Goal: Transaction & Acquisition: Obtain resource

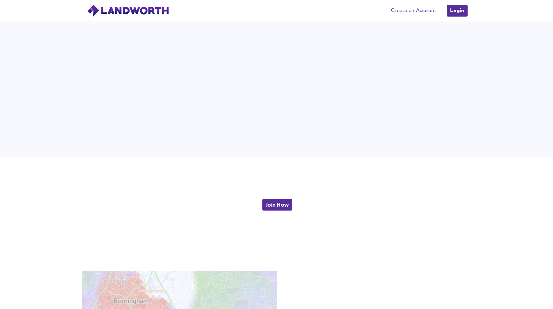
scroll to position [1591, 0]
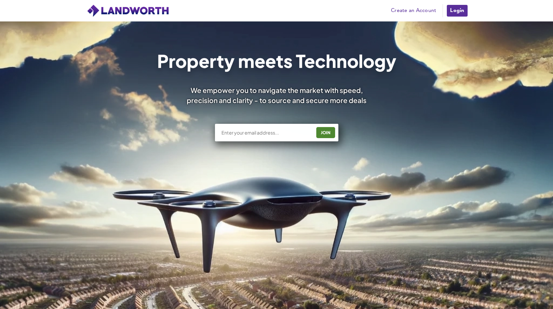
click at [422, 7] on link "Create an Account" at bounding box center [414, 11] width 52 height 10
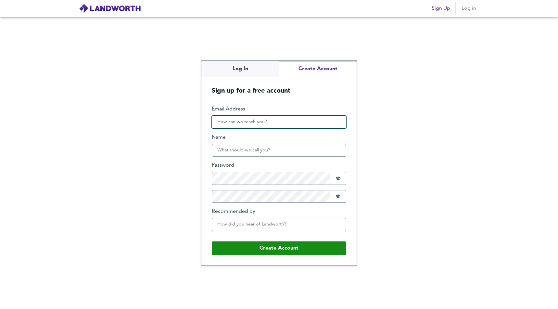
click at [243, 125] on input "Email Address" at bounding box center [279, 122] width 134 height 13
type input "[EMAIL_ADDRESS][DOMAIN_NAME]"
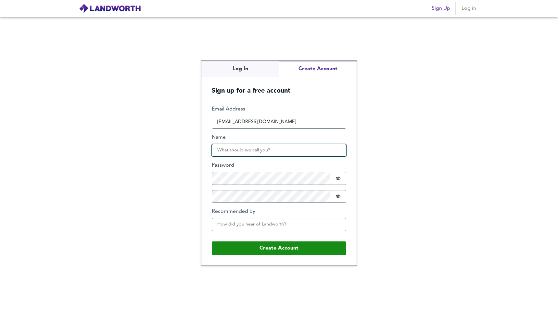
click at [254, 152] on input "Name" at bounding box center [279, 150] width 134 height 13
type input "[PERSON_NAME]"
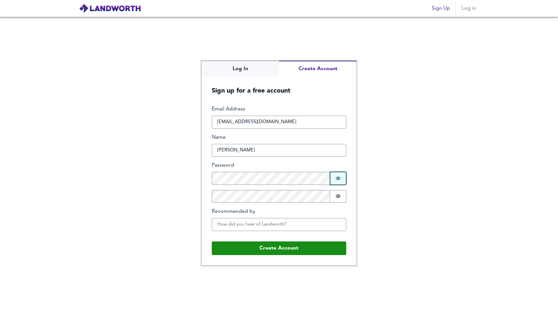
click at [335, 177] on button "Password is hidden" at bounding box center [338, 178] width 16 height 13
click at [168, 175] on div "Log In Create Account Sign up for a free account Email Address tmansell96@gmail…" at bounding box center [279, 163] width 558 height 292
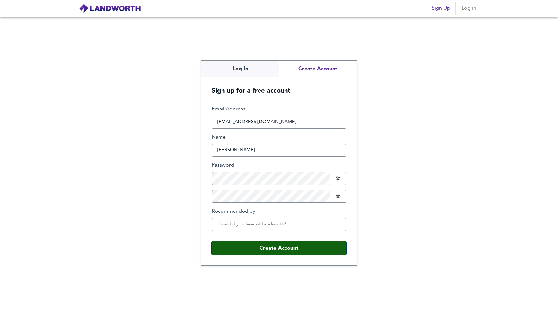
click at [253, 246] on button "Create Account" at bounding box center [279, 248] width 134 height 14
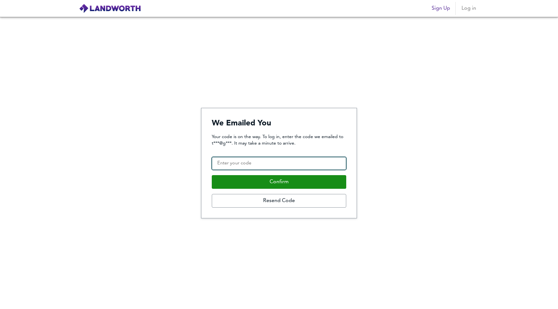
click at [305, 164] on input "Confirmation Code" at bounding box center [279, 163] width 134 height 13
type input "369387"
click at [212, 175] on button "Confirm" at bounding box center [279, 182] width 134 height 14
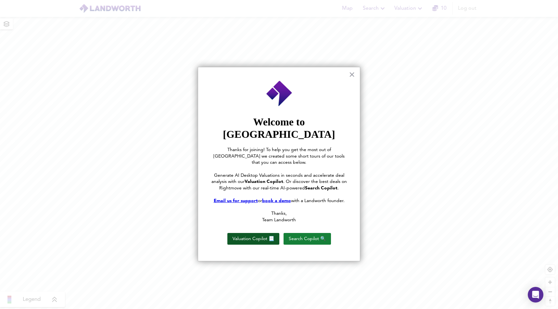
click at [265, 233] on button "Valuation Copilot 📃" at bounding box center [253, 239] width 52 height 12
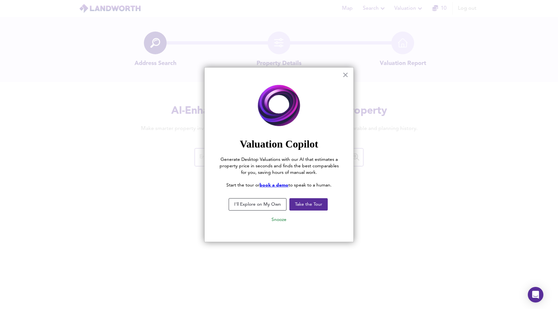
click at [266, 207] on button "I'll Explore on My Own" at bounding box center [258, 204] width 58 height 12
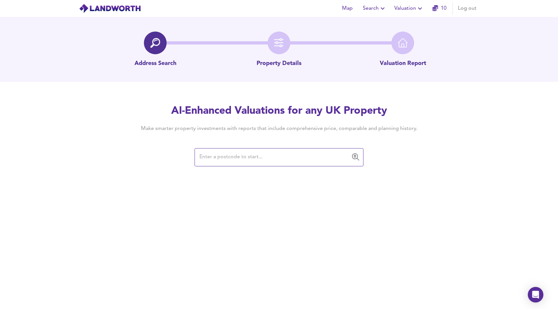
click at [228, 158] on input "text" at bounding box center [273, 157] width 153 height 12
paste input "NG7 1PA"
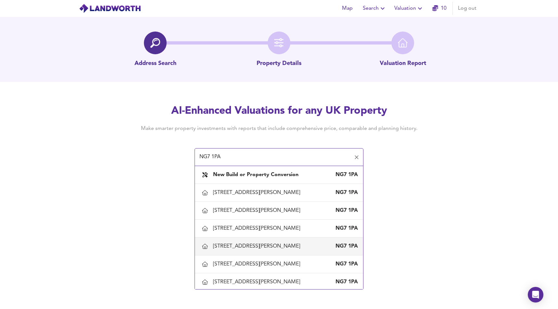
click at [244, 247] on div "10 Albert Grove, Nottingham, Nottingham City" at bounding box center [258, 246] width 90 height 7
type input "10 Albert Grove, Nottingham, Nottingham City"
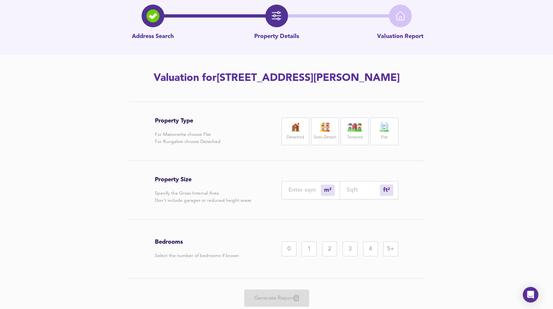
scroll to position [16, 0]
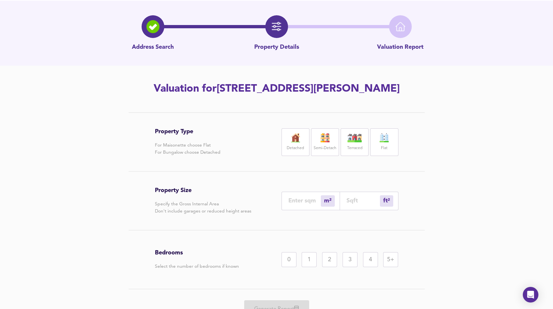
click at [327, 146] on label "Semi-Detach" at bounding box center [325, 148] width 23 height 8
click at [302, 201] on input "number" at bounding box center [304, 200] width 32 height 7
click at [295, 202] on input "number" at bounding box center [304, 200] width 32 height 7
type input "1"
type input "11"
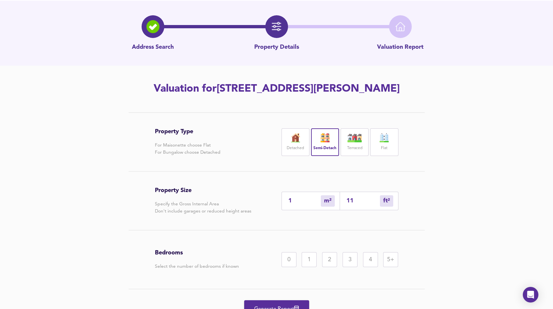
type input "10"
type input "108"
type input "101"
type input "1087"
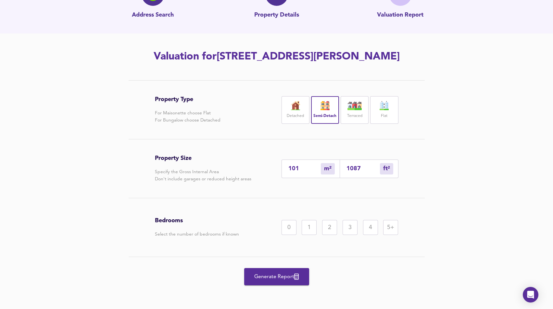
scroll to position [49, 0]
type input "101"
click at [370, 230] on div "4" at bounding box center [370, 227] width 15 height 15
click at [277, 276] on span "Generate Report" at bounding box center [277, 276] width 52 height 9
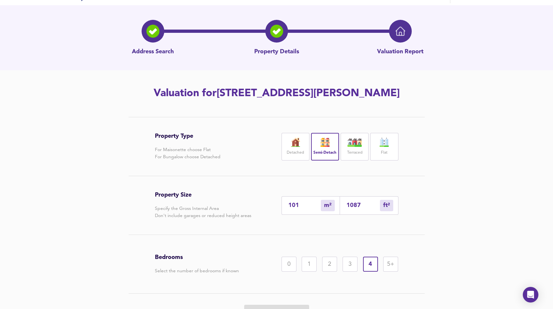
scroll to position [0, 0]
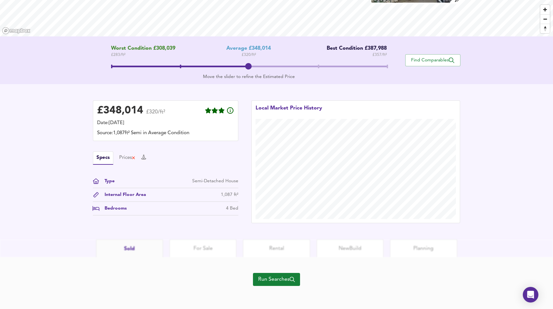
scroll to position [98, 0]
click at [203, 210] on html "Map Search Valuation 9 Log out 10 Albert Grove, Nottingham, Nottingham City, NG…" at bounding box center [276, 56] width 553 height 309
click at [273, 277] on span "Run Searches" at bounding box center [276, 278] width 37 height 9
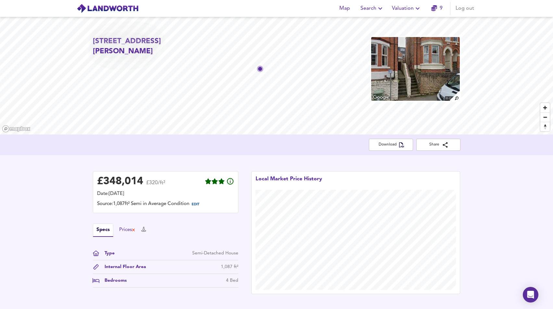
click at [131, 232] on div "Prices" at bounding box center [127, 229] width 17 height 7
click at [146, 233] on button at bounding box center [143, 229] width 5 height 7
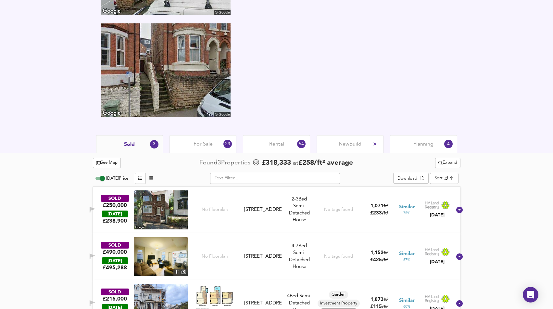
scroll to position [310, 0]
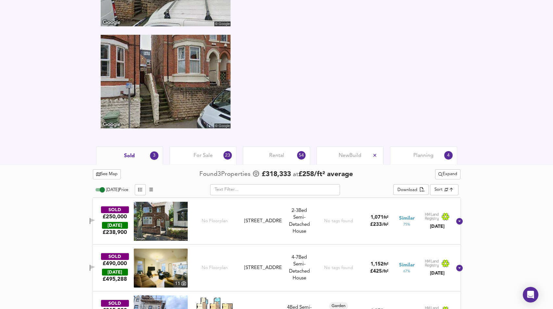
click at [100, 190] on input "Today Price" at bounding box center [102, 190] width 23 height 8
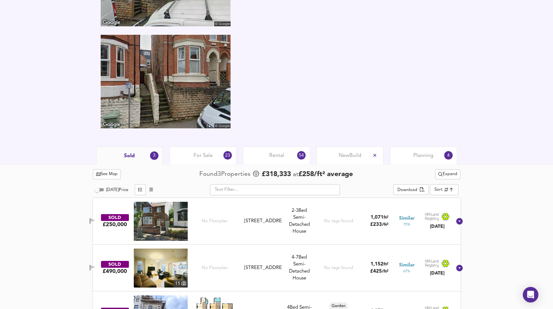
click at [101, 188] on input "Today Price" at bounding box center [96, 190] width 23 height 8
checkbox input "true"
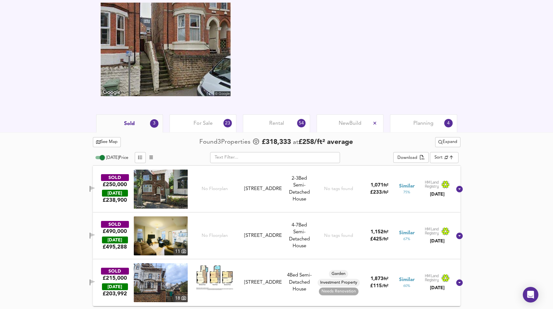
scroll to position [343, 0]
click at [206, 124] on span "For Sale" at bounding box center [203, 123] width 19 height 7
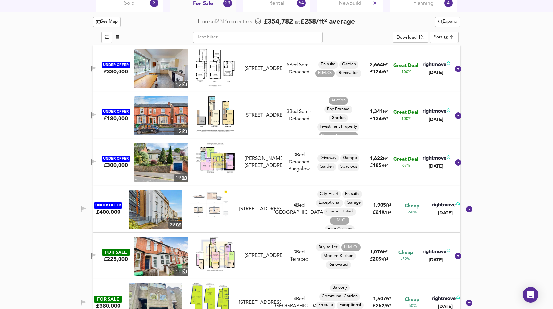
scroll to position [473, 0]
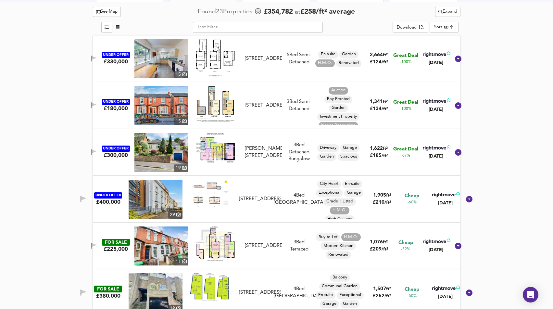
drag, startPoint x: 211, startPoint y: 152, endPoint x: 151, endPoint y: 157, distance: 60.3
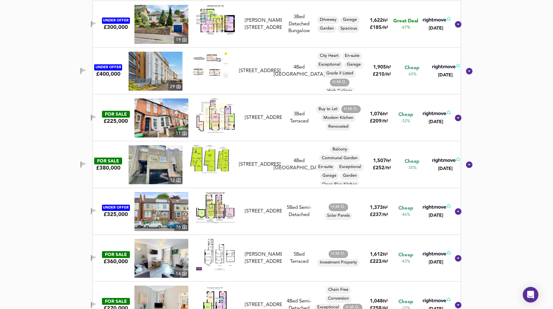
scroll to position [603, 0]
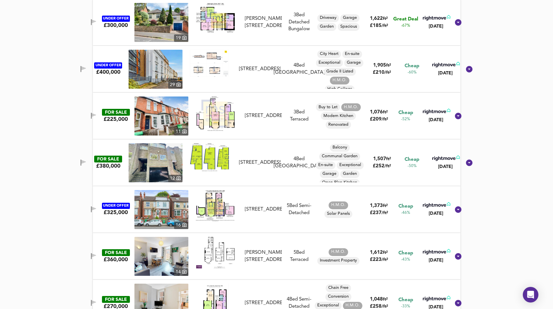
drag, startPoint x: 262, startPoint y: 158, endPoint x: 155, endPoint y: 161, distance: 107.2
drag, startPoint x: 155, startPoint y: 161, endPoint x: 46, endPoint y: 172, distance: 108.7
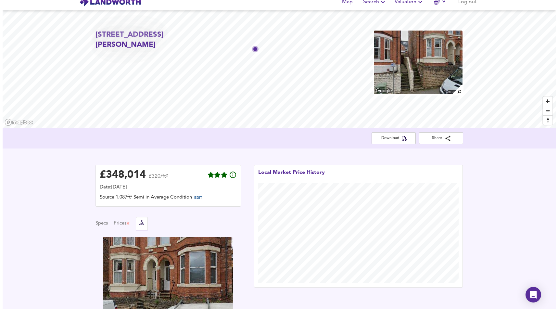
scroll to position [0, 0]
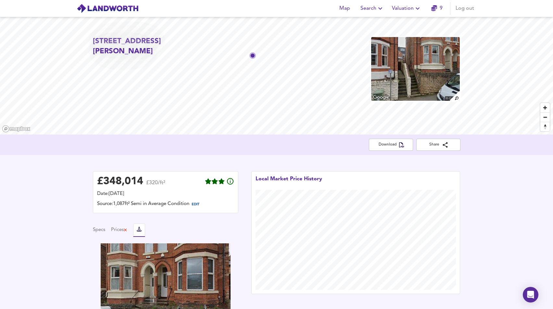
click at [232, 3] on div "Map Search Valuation 9 Log out" at bounding box center [277, 8] width 416 height 16
click at [391, 142] on span "Download" at bounding box center [391, 144] width 34 height 7
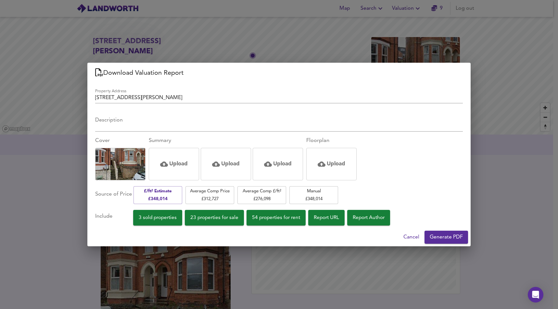
drag, startPoint x: 445, startPoint y: 234, endPoint x: 412, endPoint y: 164, distance: 76.9
click at [412, 164] on div "Download Valuation Report Property Address 10 Albert Grove, Nottingham, Notting…" at bounding box center [278, 155] width 383 height 184
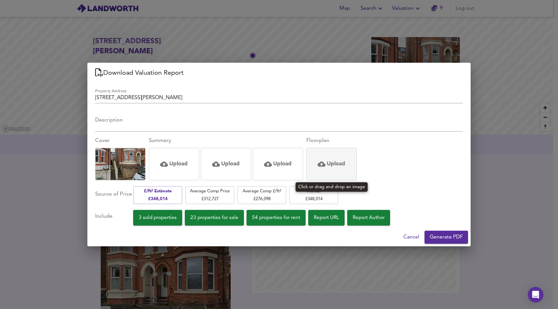
click at [310, 167] on div "Upload" at bounding box center [331, 164] width 50 height 32
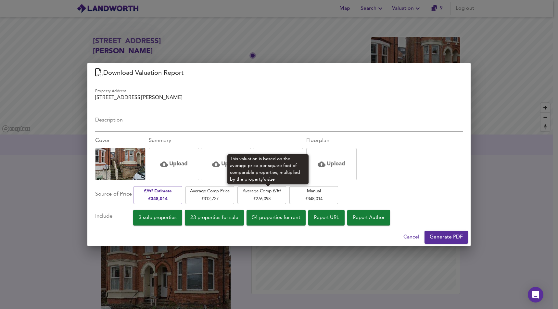
click at [259, 195] on span "Average Comp £/ft² £ 276,098" at bounding box center [262, 194] width 42 height 15
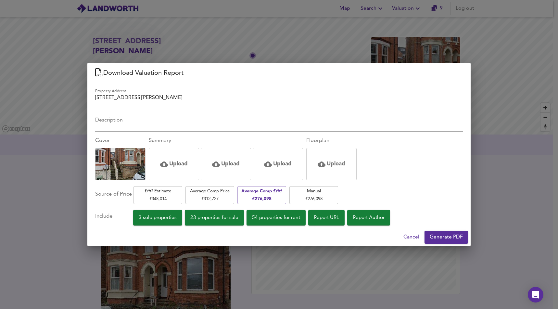
click at [452, 237] on span "Generate PDF" at bounding box center [446, 237] width 33 height 9
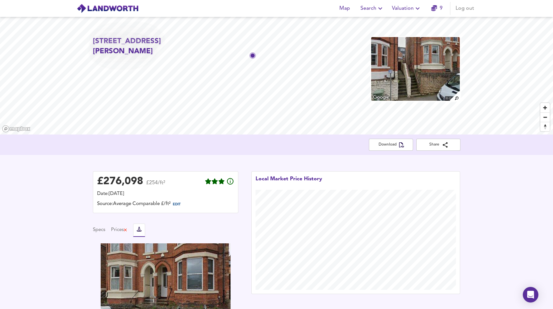
click at [342, 5] on span "Map" at bounding box center [345, 8] width 16 height 9
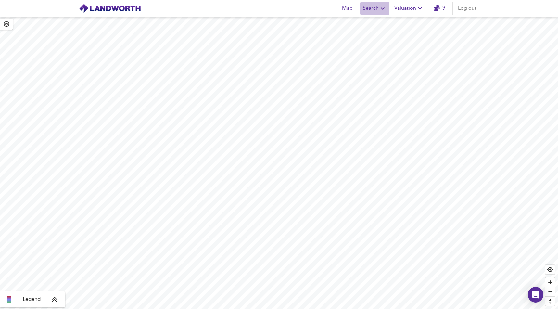
click at [366, 5] on span "Search" at bounding box center [375, 8] width 24 height 9
click at [367, 28] on li "New Search" at bounding box center [375, 24] width 64 height 12
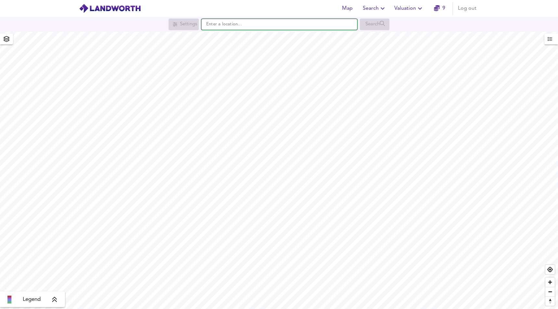
click at [229, 24] on input "text" at bounding box center [279, 24] width 156 height 11
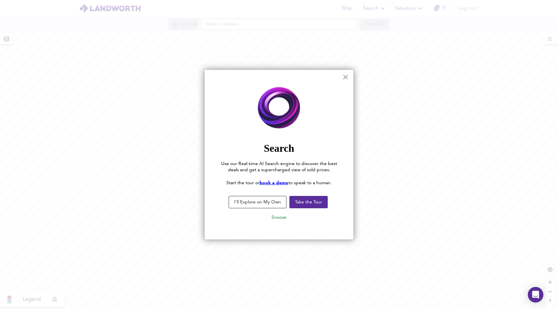
click at [259, 201] on button "I'll Explore on My Own" at bounding box center [258, 202] width 58 height 12
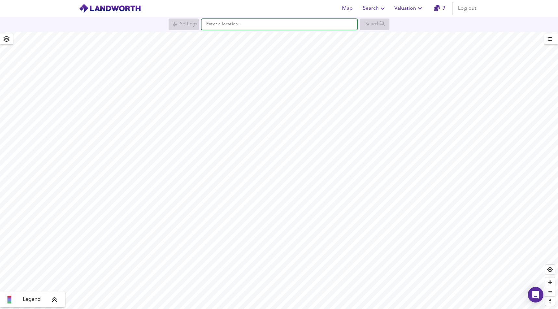
click at [229, 21] on input "text" at bounding box center [279, 24] width 156 height 11
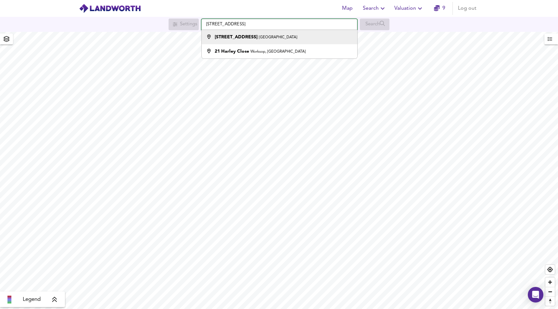
type input "21 Harley Street, Nottingham"
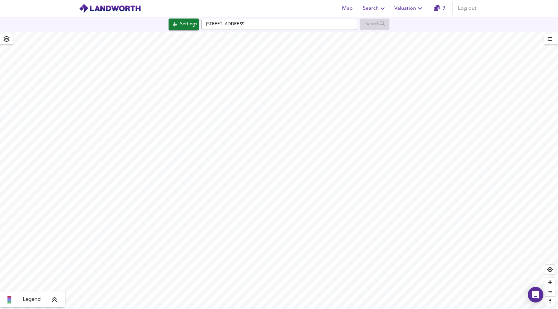
checkbox input "false"
checkbox input "true"
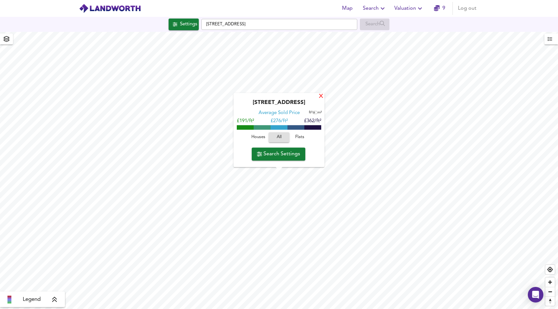
click at [319, 97] on div "X" at bounding box center [321, 97] width 6 height 6
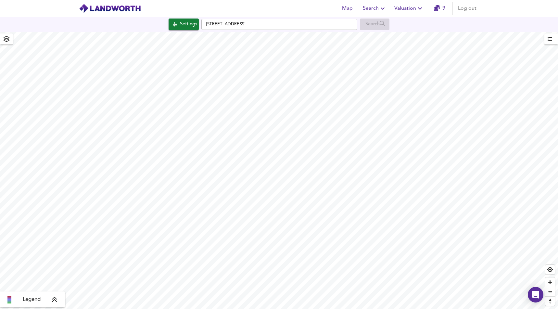
click at [411, 11] on span "Valuation" at bounding box center [409, 8] width 30 height 9
click at [398, 22] on li "New Valuation Report" at bounding box center [409, 24] width 78 height 12
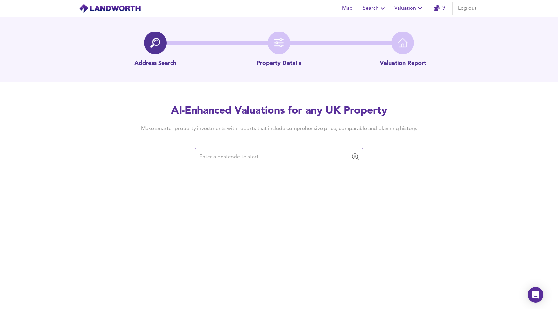
click at [262, 160] on input "text" at bounding box center [273, 157] width 153 height 12
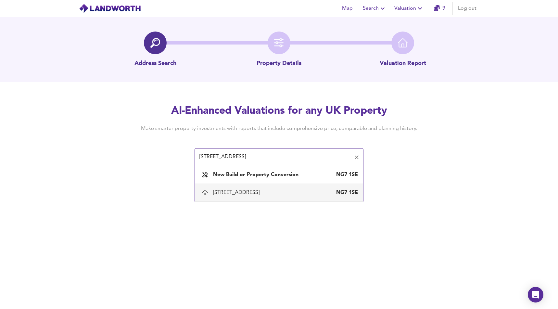
click at [244, 198] on div "21 Harley Street, Nottingham, Nottingham City NG7 1SE" at bounding box center [279, 193] width 158 height 14
type input "21 Harley Street, Nottingham, Nottingham City"
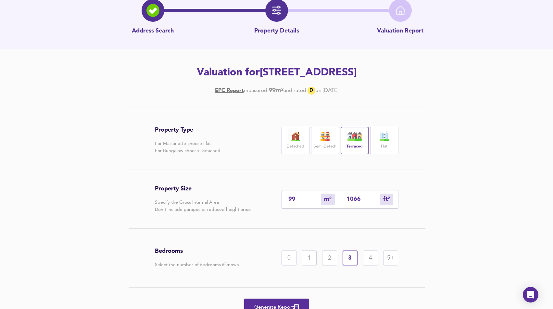
scroll to position [63, 0]
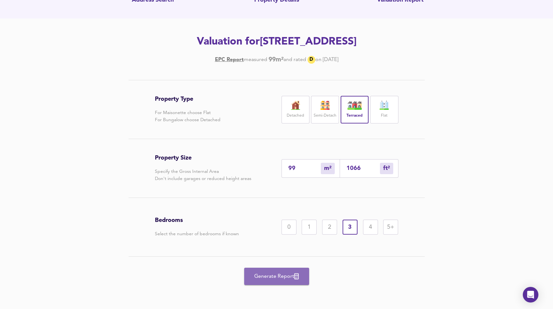
click at [267, 275] on span "Generate Report" at bounding box center [277, 276] width 52 height 9
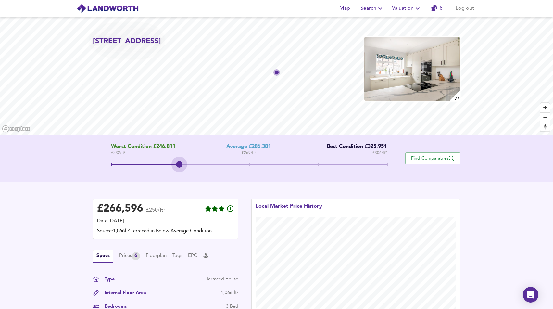
drag, startPoint x: 246, startPoint y: 161, endPoint x: 190, endPoint y: 164, distance: 56.0
click at [190, 164] on span at bounding box center [249, 165] width 276 height 12
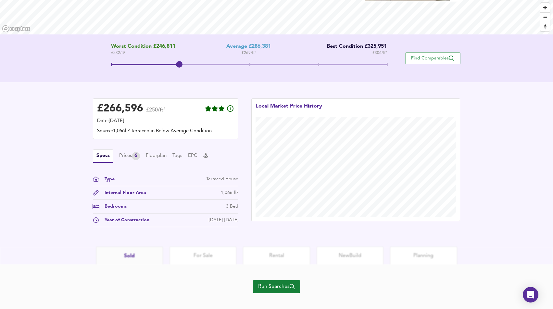
scroll to position [108, 0]
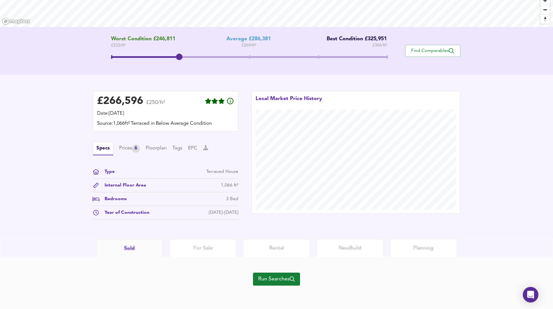
click at [259, 280] on span "Run Searches" at bounding box center [276, 278] width 37 height 9
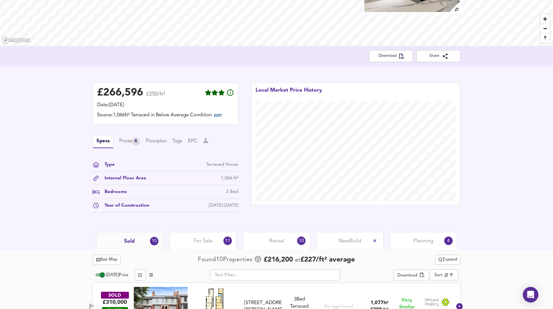
scroll to position [72, 0]
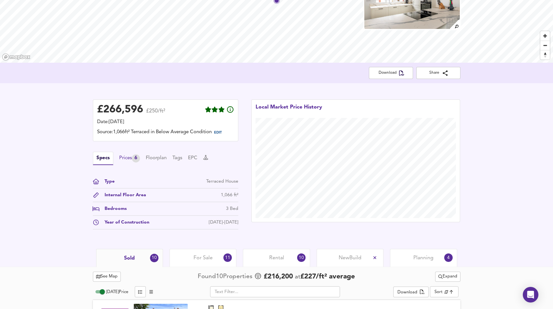
click at [124, 155] on div "Prices 6" at bounding box center [129, 158] width 21 height 8
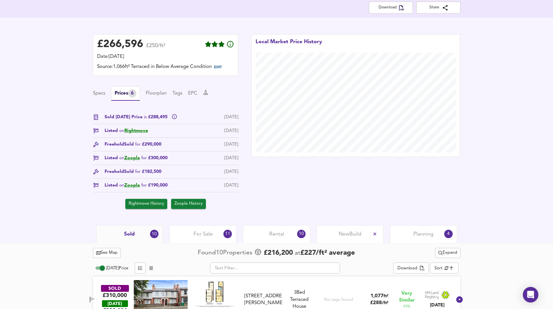
scroll to position [137, 0]
click at [158, 146] on span "Sold for £290,000" at bounding box center [142, 144] width 37 height 7
click at [158, 143] on span "Sold for £290,000" at bounding box center [142, 144] width 37 height 7
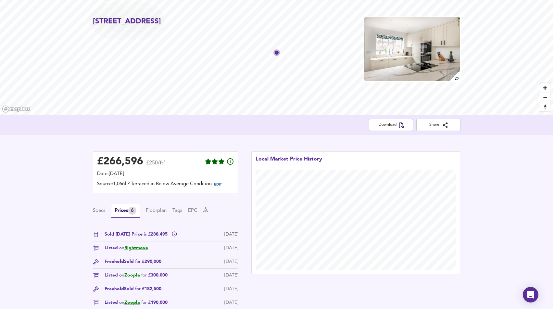
scroll to position [0, 0]
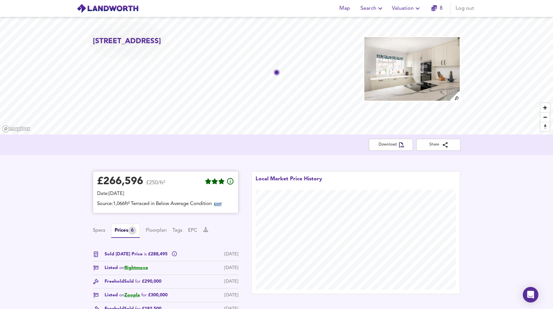
click at [221, 204] on span "EDIT" at bounding box center [218, 205] width 8 height 4
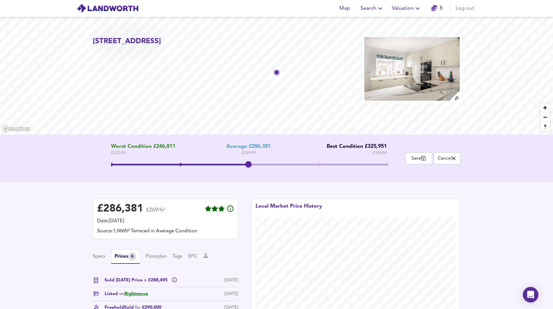
drag, startPoint x: 179, startPoint y: 165, endPoint x: 242, endPoint y: 164, distance: 63.0
click at [245, 164] on span at bounding box center [248, 164] width 6 height 6
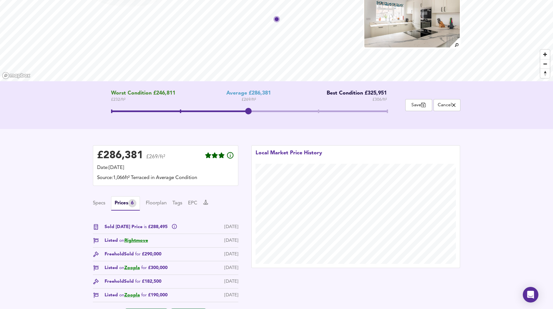
scroll to position [65, 0]
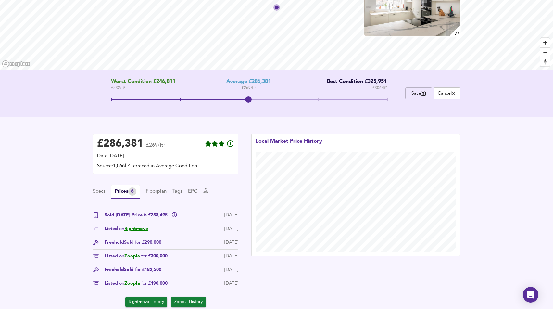
click at [414, 94] on span "Save" at bounding box center [419, 93] width 20 height 6
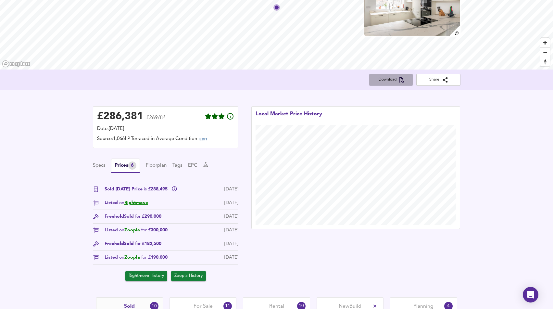
click at [399, 82] on icon "button" at bounding box center [401, 79] width 5 height 5
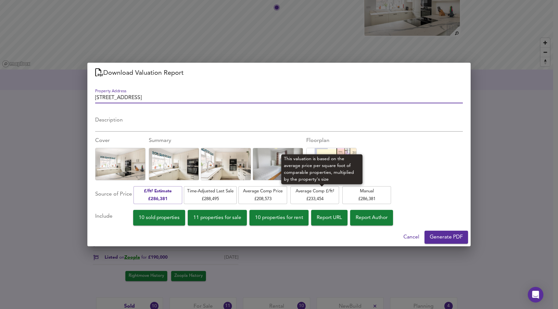
click at [310, 200] on span "Average Comp £/ft² £ 233,454" at bounding box center [315, 194] width 42 height 15
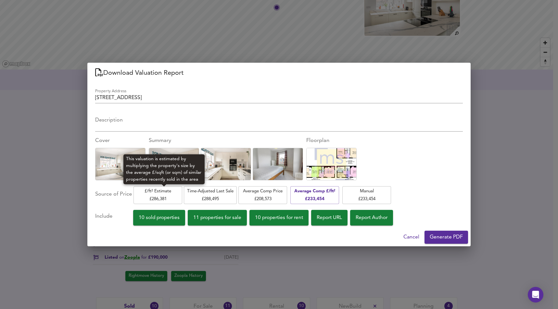
click at [169, 194] on span "£/ft² Estimate £ 286,381" at bounding box center [158, 194] width 42 height 15
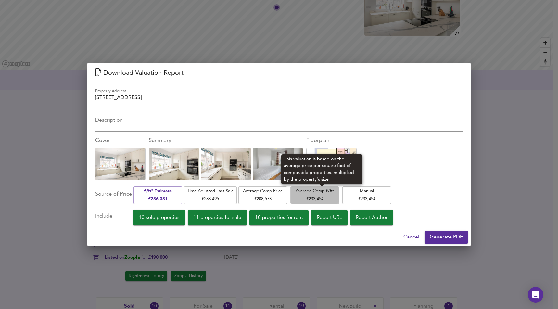
click at [327, 194] on span "Average Comp £/ft² £ 233,454" at bounding box center [315, 194] width 42 height 15
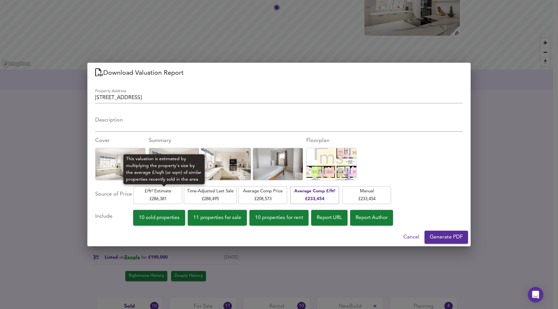
click at [166, 198] on span "£/ft² Estimate £ 286,381" at bounding box center [158, 194] width 42 height 15
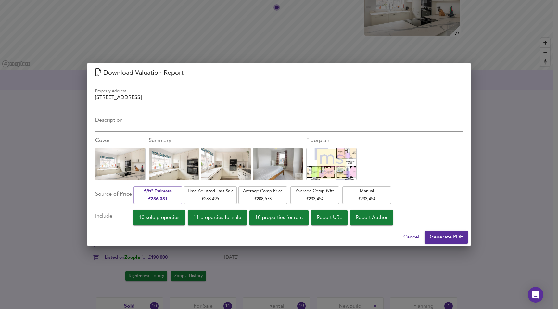
click at [438, 239] on span "Generate PDF" at bounding box center [446, 237] width 33 height 9
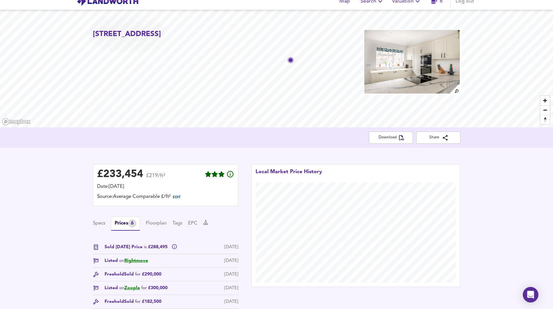
scroll to position [0, 0]
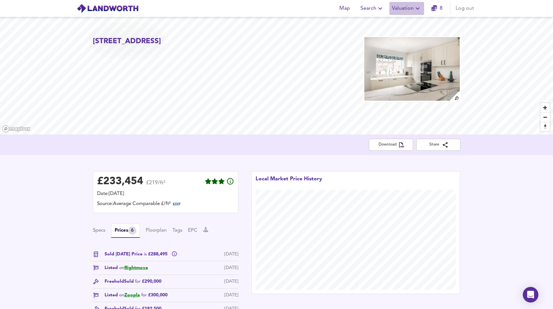
click at [402, 9] on span "Valuation" at bounding box center [407, 8] width 30 height 9
click at [406, 23] on li "New Valuation Report" at bounding box center [407, 24] width 78 height 12
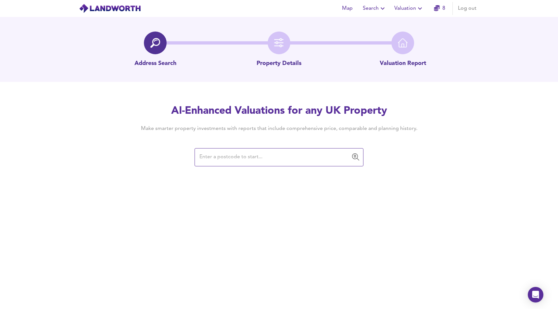
click at [248, 155] on input "text" at bounding box center [273, 157] width 153 height 12
click at [215, 154] on input "text" at bounding box center [273, 157] width 153 height 12
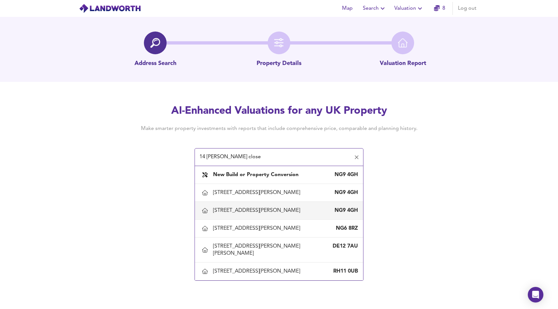
click at [257, 214] on div "14 Garton Close, Chilwell, Nottinghamshire" at bounding box center [258, 210] width 90 height 7
type input "14 Garton Close, Chilwell, Nottinghamshire"
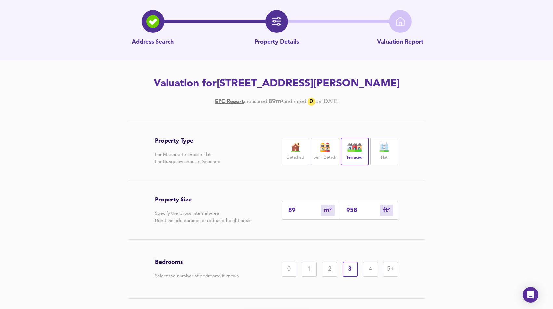
scroll to position [32, 0]
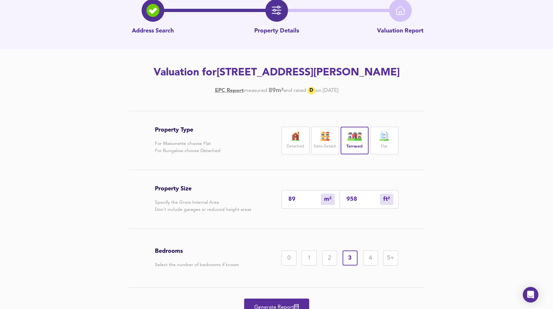
drag, startPoint x: 294, startPoint y: 199, endPoint x: 248, endPoint y: 201, distance: 45.9
click at [248, 201] on div "Property Size Specify the Gross Internal Area Don't include garages or reduced …" at bounding box center [277, 199] width 244 height 58
type input "9"
type input "97"
type input "96"
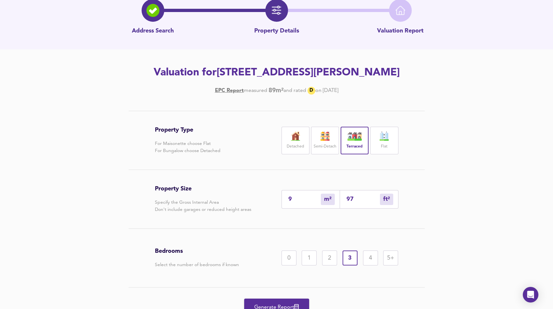
type input "1033"
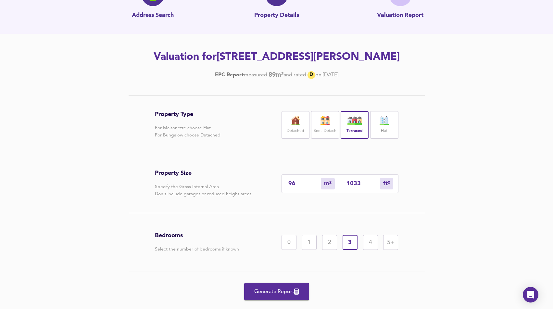
scroll to position [63, 0]
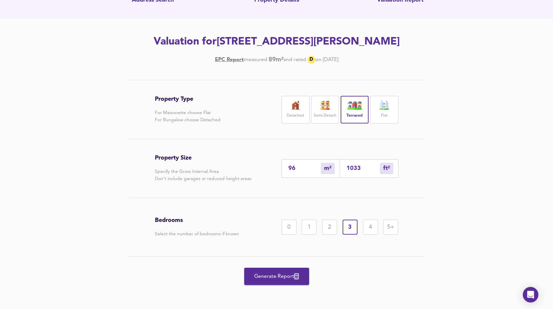
type input "96"
click at [279, 274] on span "Generate Report" at bounding box center [277, 276] width 52 height 9
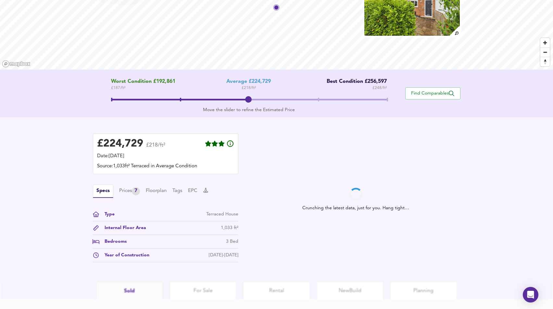
scroll to position [97, 0]
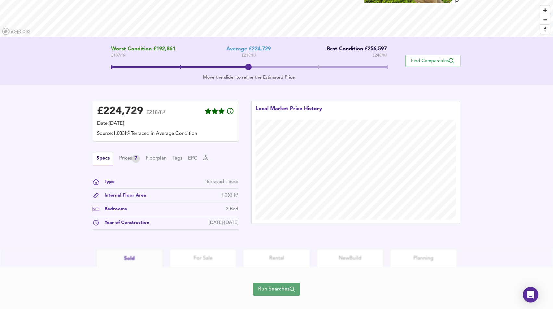
click at [265, 288] on span "Run Searches" at bounding box center [276, 289] width 37 height 9
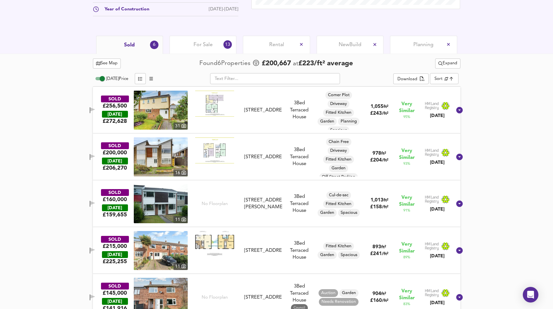
scroll to position [292, 0]
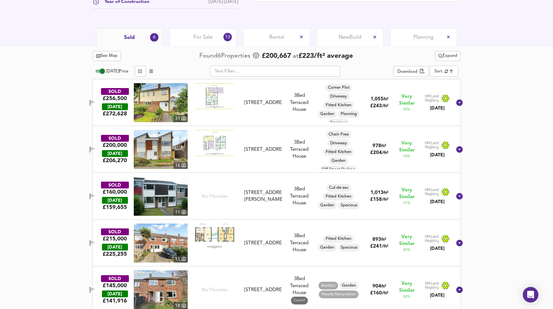
click at [178, 256] on div "11" at bounding box center [180, 258] width 14 height 7
click at [178, 252] on img at bounding box center [161, 242] width 54 height 39
click at [160, 249] on img at bounding box center [161, 242] width 54 height 39
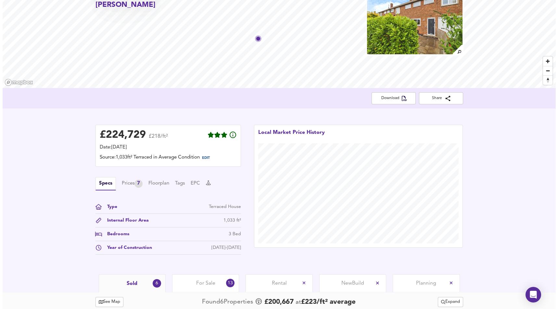
scroll to position [0, 0]
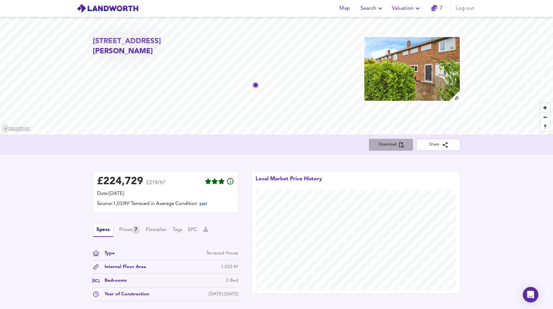
click at [393, 146] on span "Download" at bounding box center [391, 144] width 34 height 7
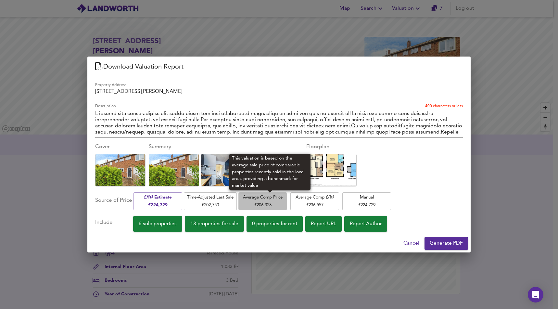
click at [280, 203] on span "Average Comp Price £ 206,328" at bounding box center [263, 201] width 42 height 15
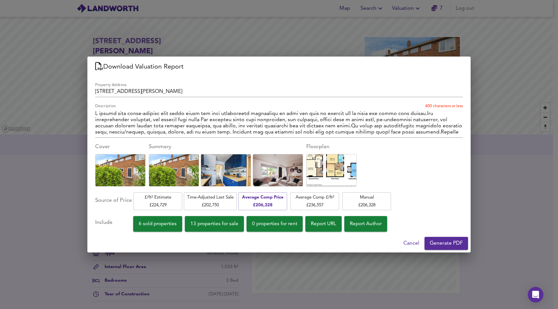
click at [439, 243] on span "Generate PDF" at bounding box center [446, 243] width 33 height 9
